Goal: Task Accomplishment & Management: Complete application form

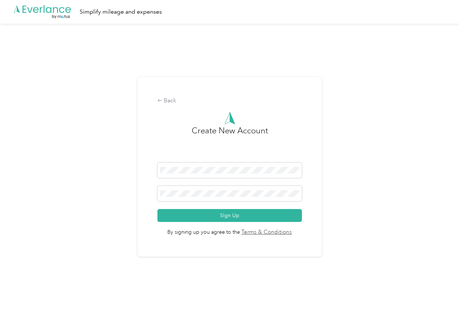
click at [322, 160] on div "Back Create New Account Sign Up By signing up you agree to the Terms & Conditio…" at bounding box center [230, 167] width 185 height 180
click at [227, 216] on button "Sign Up" at bounding box center [230, 215] width 145 height 13
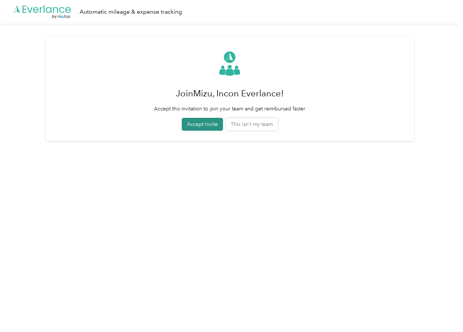
click at [210, 125] on button "Accept invite" at bounding box center [202, 124] width 41 height 13
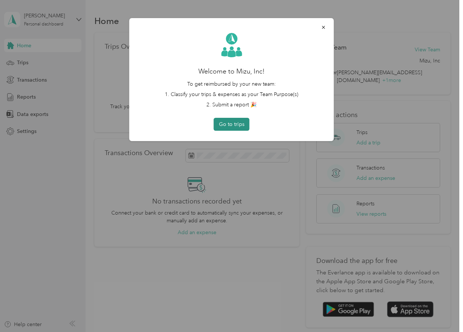
click at [241, 127] on button "Go to trips" at bounding box center [232, 124] width 36 height 13
